Goal: Task Accomplishment & Management: Use online tool/utility

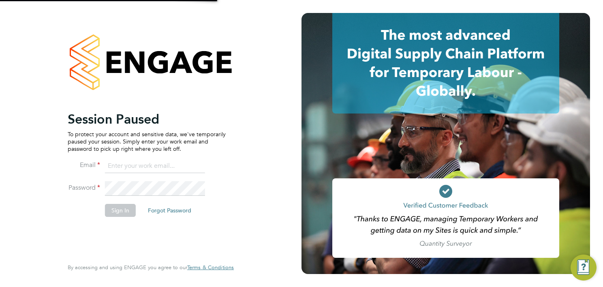
type input "gauri.gautam@vgcgroup.co.uk"
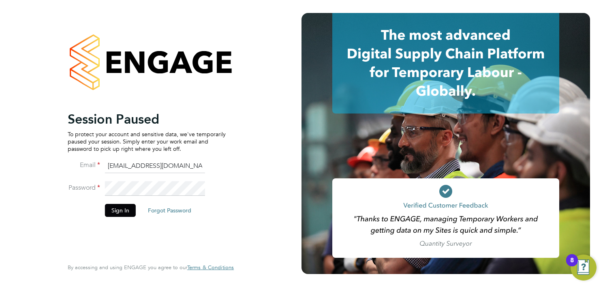
click at [111, 202] on li "Password" at bounding box center [147, 192] width 158 height 23
click at [112, 207] on button "Sign In" at bounding box center [120, 210] width 31 height 13
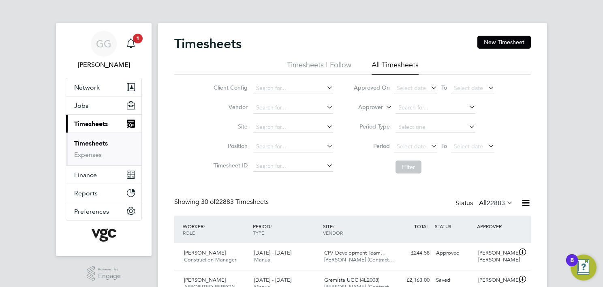
click at [366, 106] on label "Approver" at bounding box center [364, 107] width 36 height 8
click at [369, 112] on li "Worker" at bounding box center [363, 116] width 40 height 11
click at [428, 107] on input at bounding box center [435, 107] width 80 height 11
click at [428, 109] on input "S" at bounding box center [435, 107] width 80 height 11
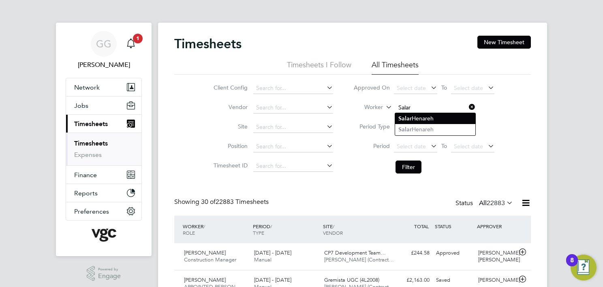
click at [441, 120] on li "Salar Henareh" at bounding box center [435, 118] width 80 height 11
type input "Salar Henareh"
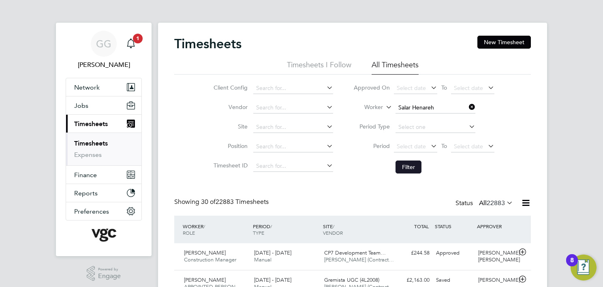
click at [407, 164] on button "Filter" at bounding box center [408, 166] width 26 height 13
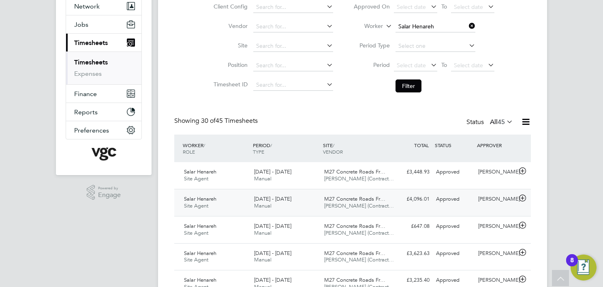
drag, startPoint x: 184, startPoint y: 168, endPoint x: 278, endPoint y: 194, distance: 97.2
click at [259, 175] on div "Salar Henareh Site Agent [DATE] - [DATE] [DATE] - [DATE] Manual M27 Concrete Ro…" at bounding box center [352, 175] width 356 height 27
